Goal: Task Accomplishment & Management: Manage account settings

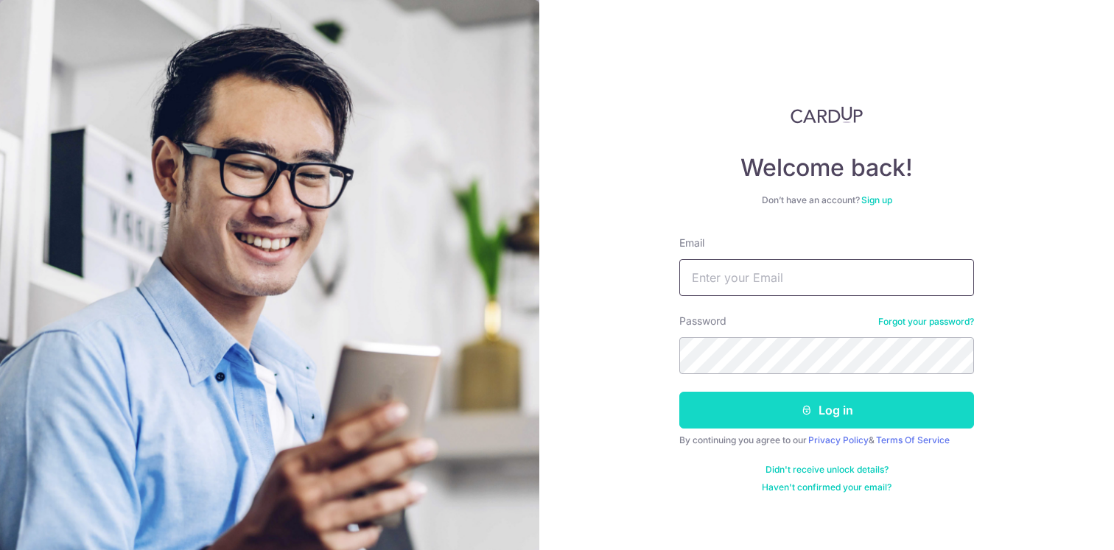
type input "[EMAIL_ADDRESS][DOMAIN_NAME]"
click at [814, 411] on button "Log in" at bounding box center [826, 410] width 295 height 37
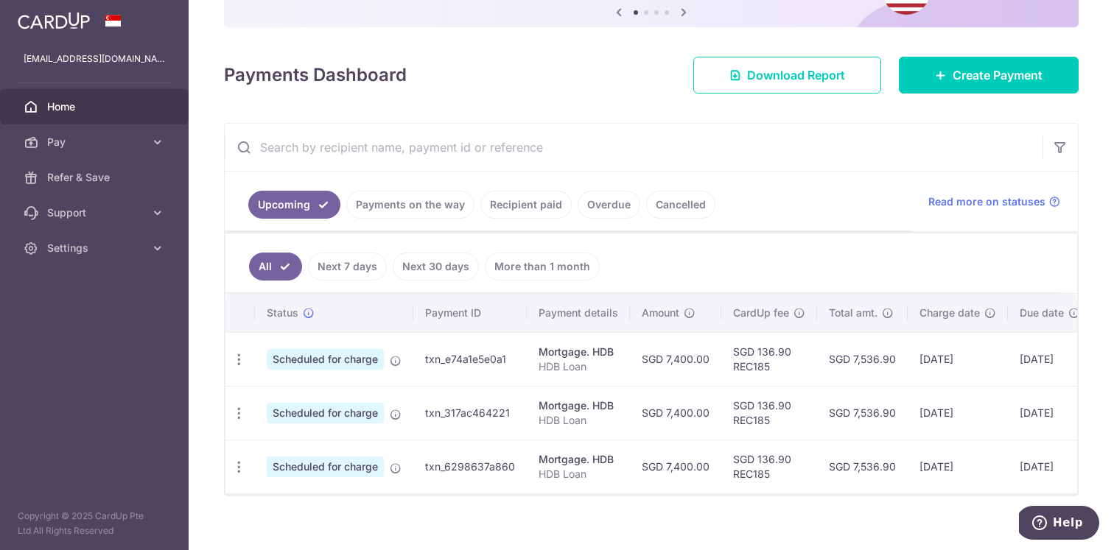
scroll to position [177, 0]
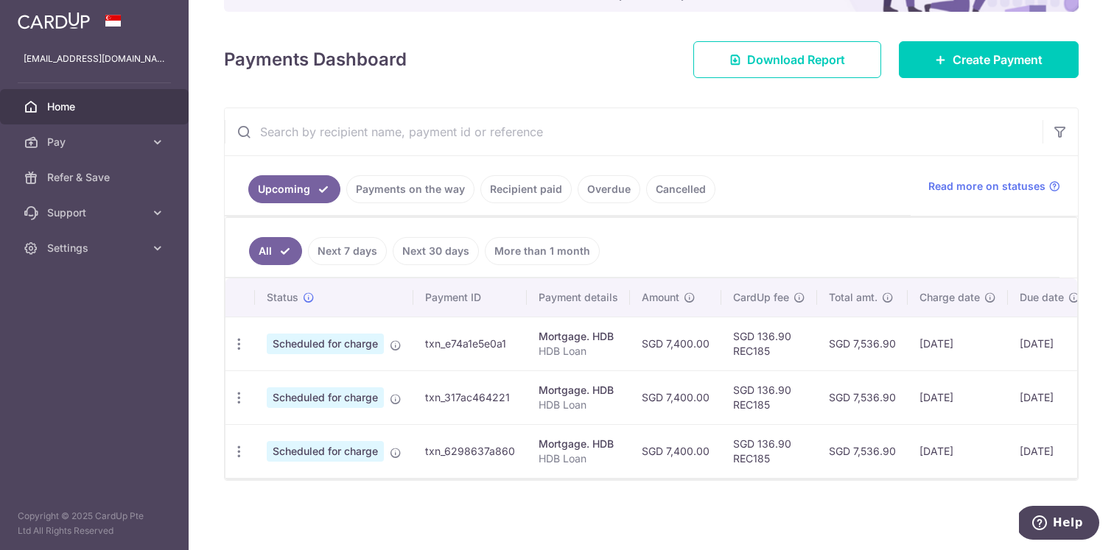
click at [677, 183] on link "Cancelled" at bounding box center [680, 189] width 69 height 28
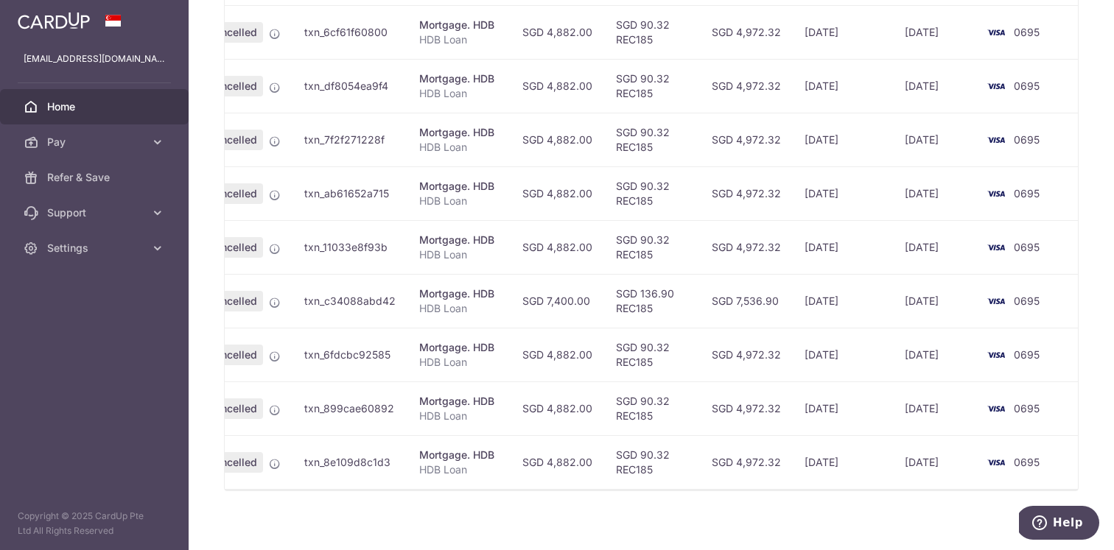
scroll to position [0, 0]
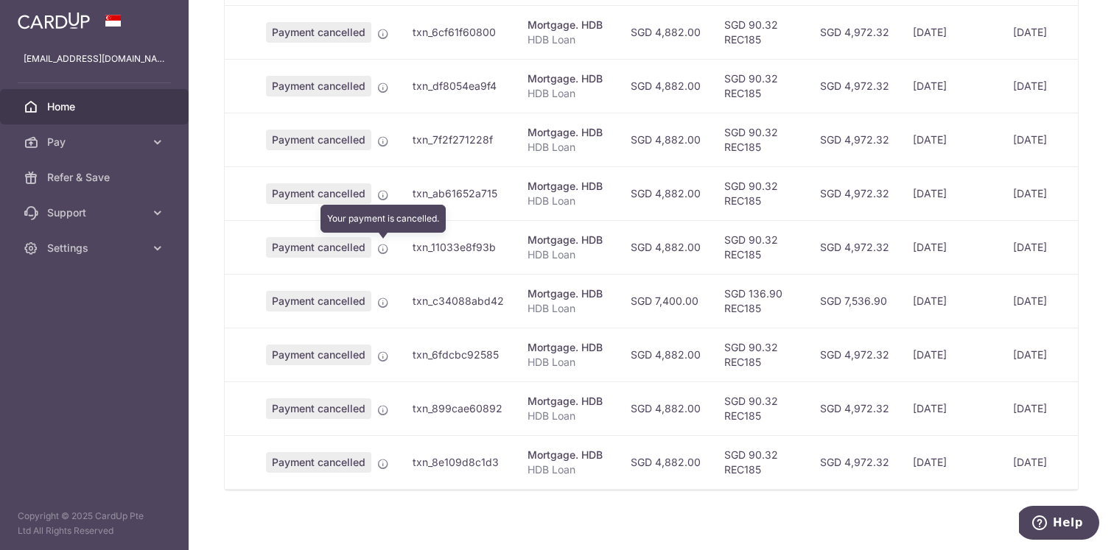
click at [385, 248] on icon at bounding box center [383, 249] width 12 height 12
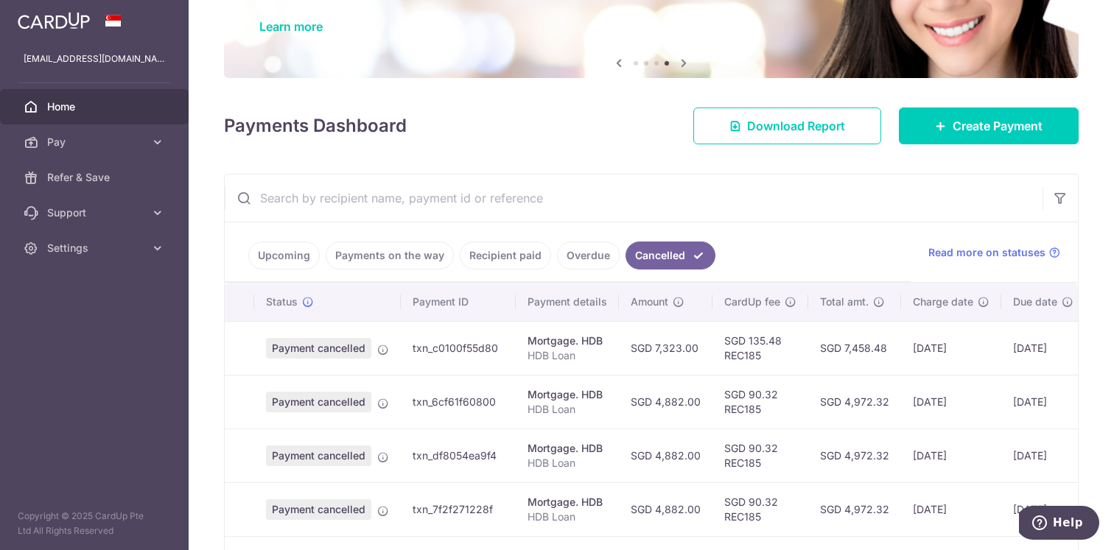
scroll to position [130, 0]
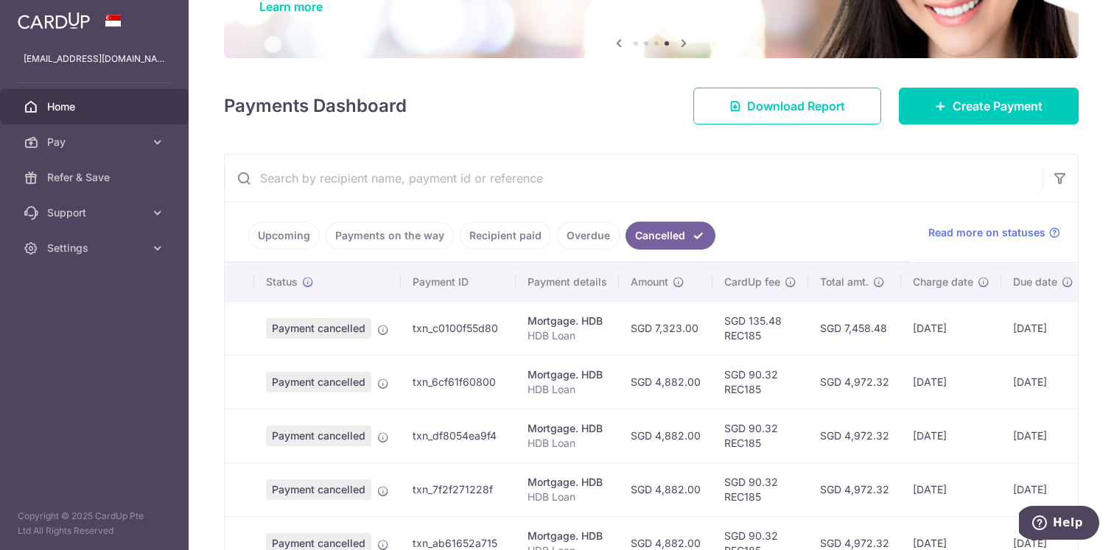
click at [568, 236] on link "Overdue" at bounding box center [588, 236] width 63 height 28
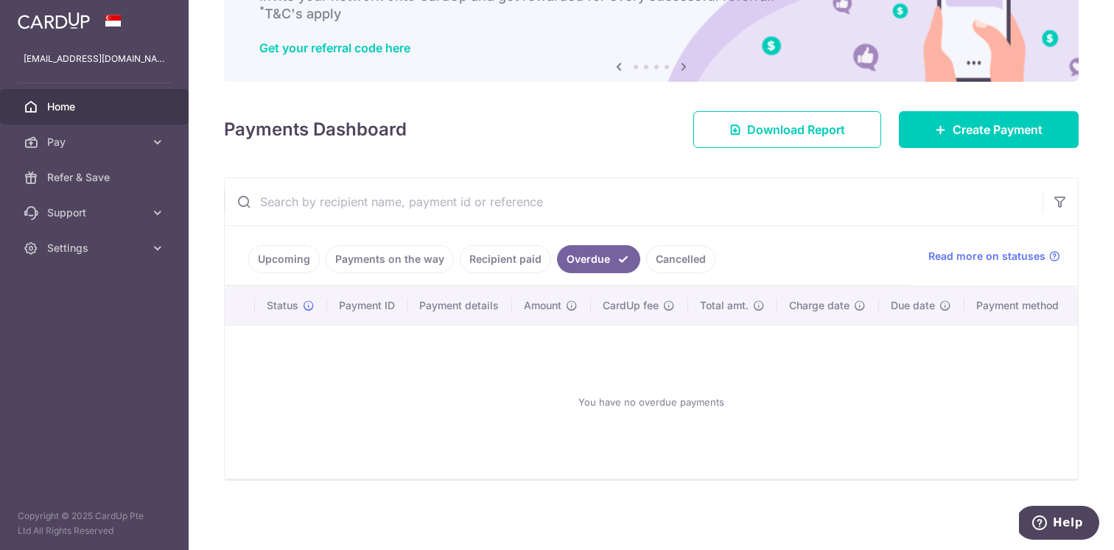
click at [504, 259] on link "Recipient paid" at bounding box center [505, 259] width 91 height 28
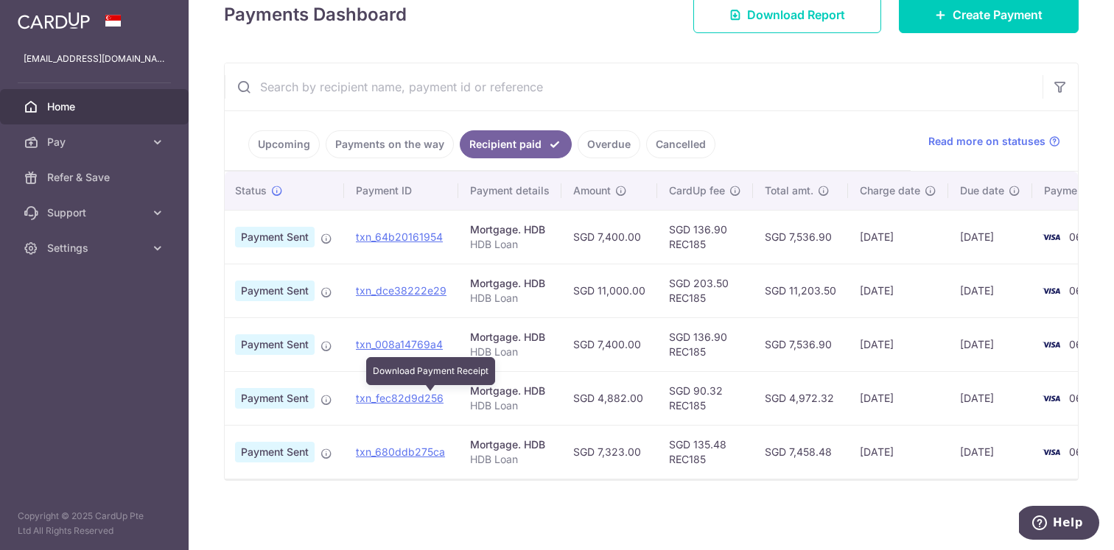
scroll to position [0, 87]
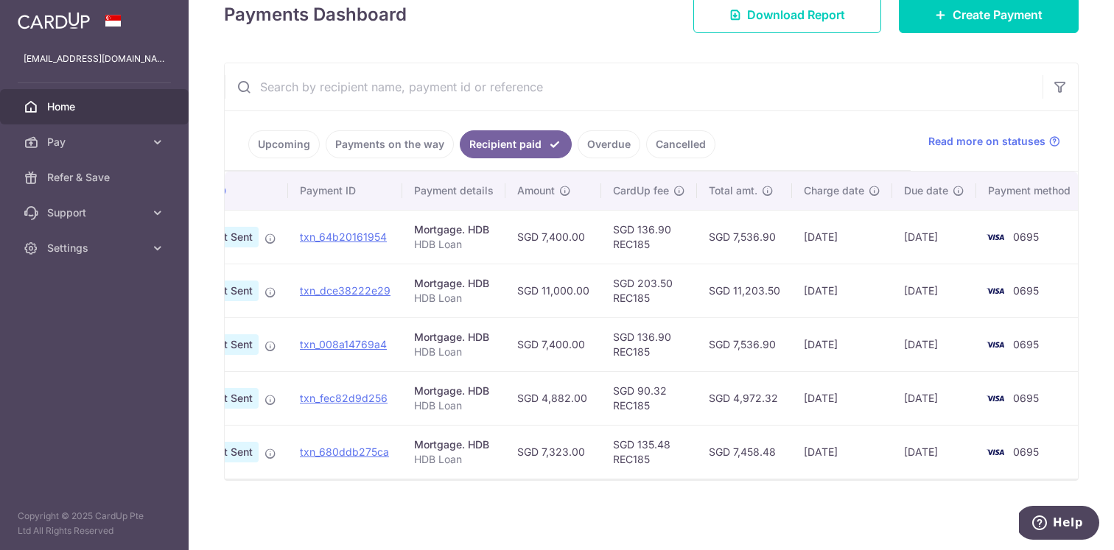
click at [848, 396] on td "29/04/2025" at bounding box center [842, 398] width 100 height 54
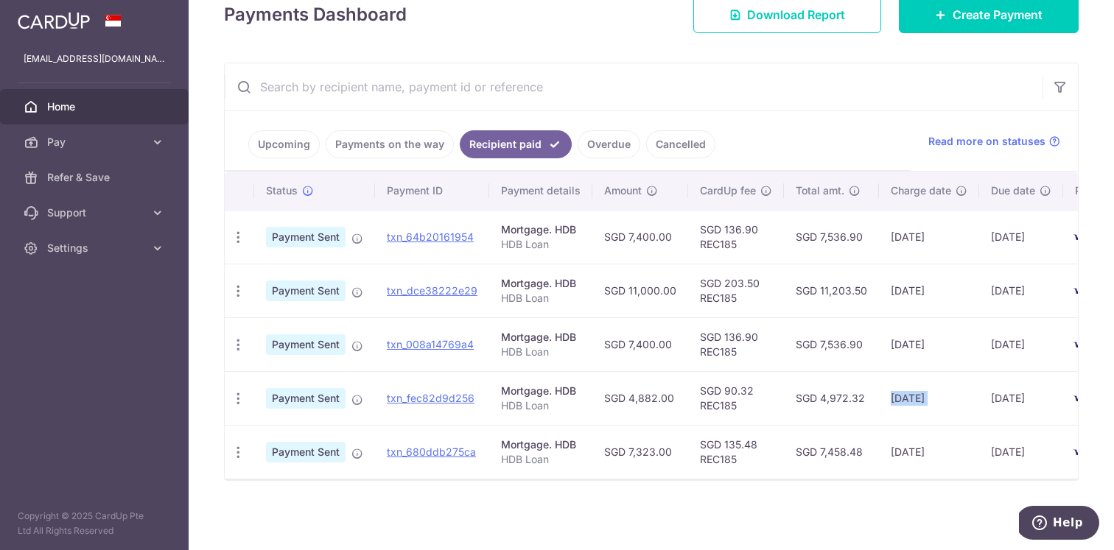
click at [295, 143] on link "Upcoming" at bounding box center [283, 144] width 71 height 28
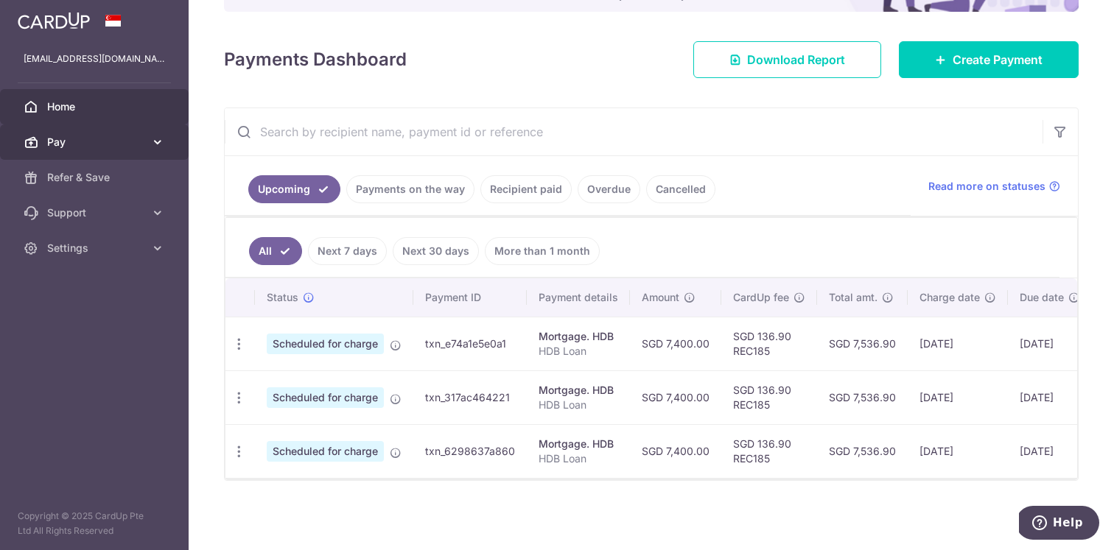
click at [42, 141] on link "Pay" at bounding box center [94, 142] width 189 height 35
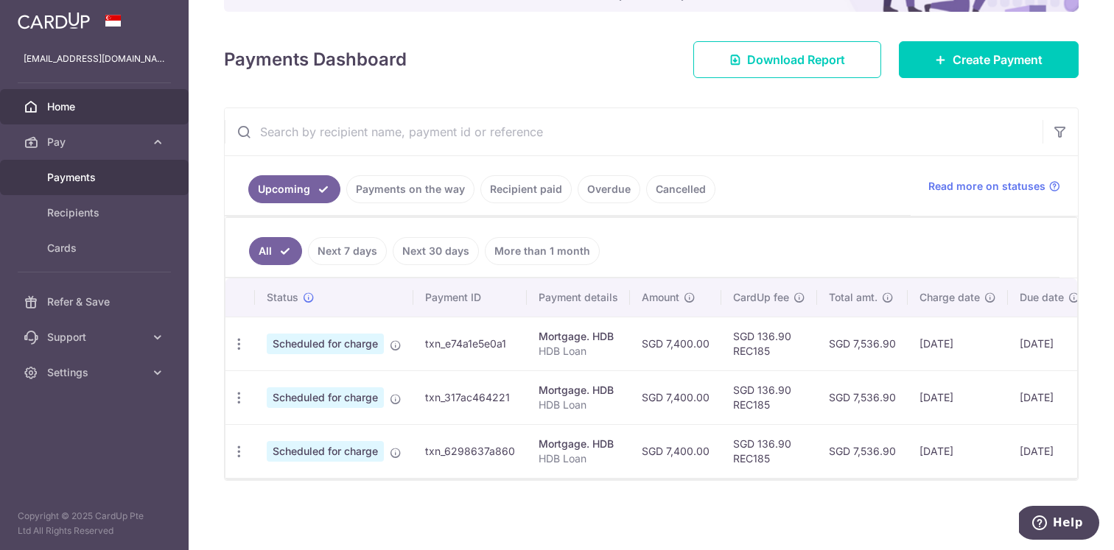
click at [53, 172] on span "Payments" at bounding box center [95, 177] width 97 height 15
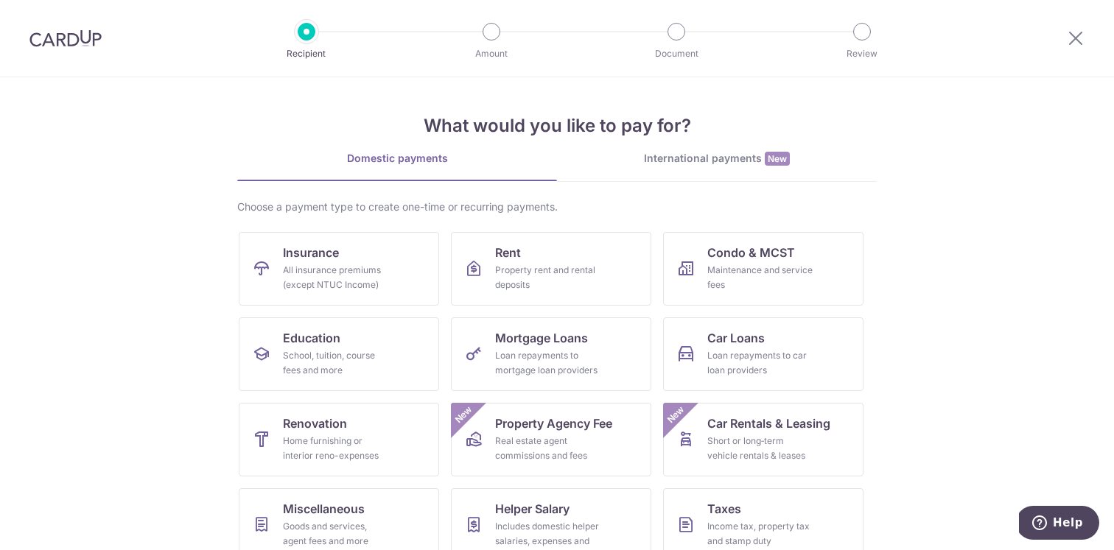
click at [99, 383] on section "What would you like to pay for? Domestic payments International payments New Ch…" at bounding box center [557, 313] width 1114 height 473
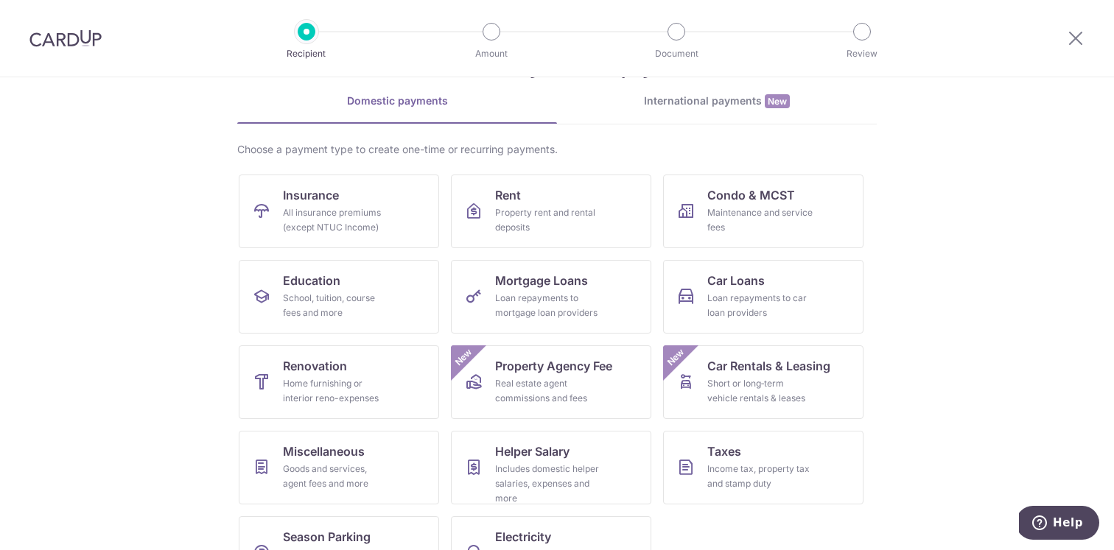
scroll to position [33, 0]
